Goal: Information Seeking & Learning: Learn about a topic

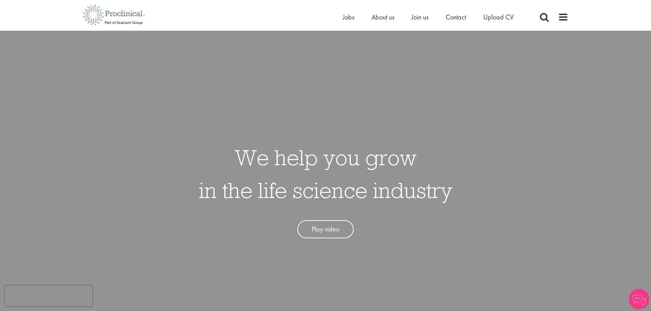
click at [324, 233] on link "Play video" at bounding box center [325, 229] width 56 height 18
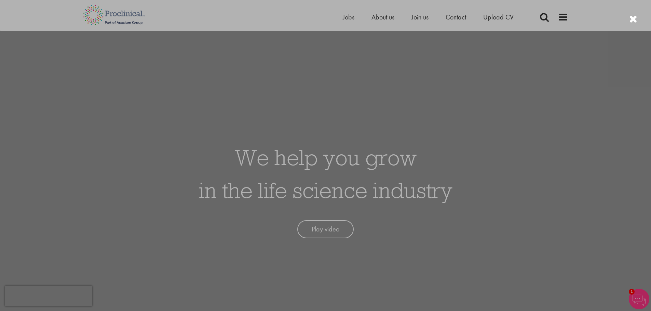
click at [515, 199] on div at bounding box center [325, 155] width 651 height 311
click at [634, 17] on div at bounding box center [633, 19] width 8 height 11
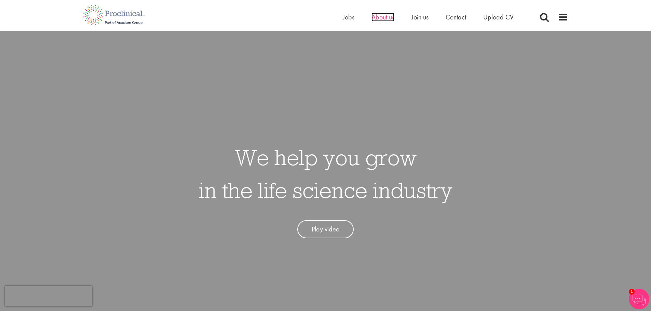
click at [390, 18] on span "About us" at bounding box center [383, 17] width 23 height 9
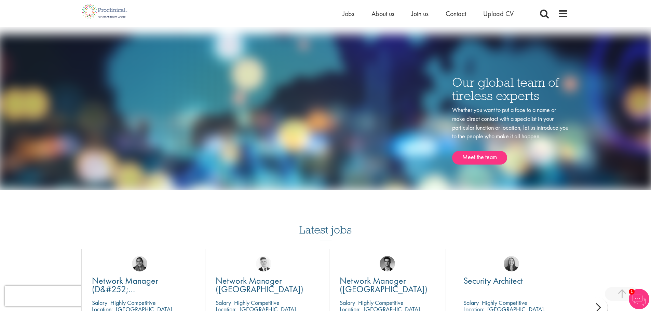
scroll to position [1025, 0]
